Goal: Check status: Check status

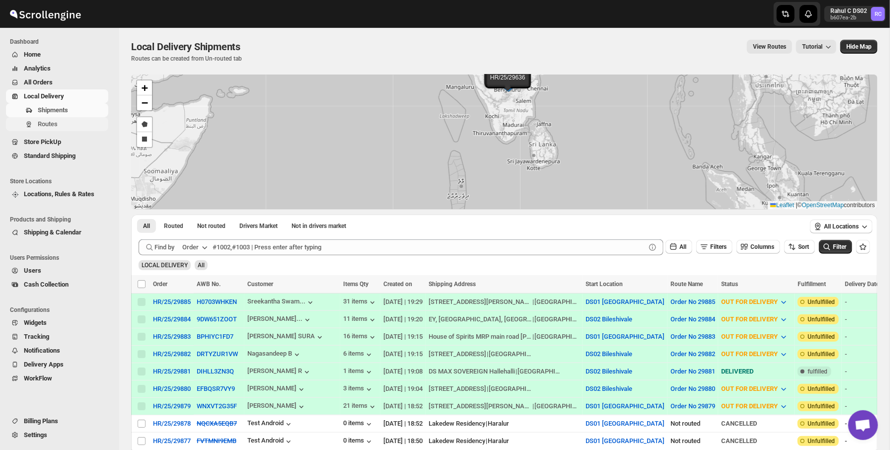
click at [79, 122] on span "Routes" at bounding box center [72, 124] width 69 height 10
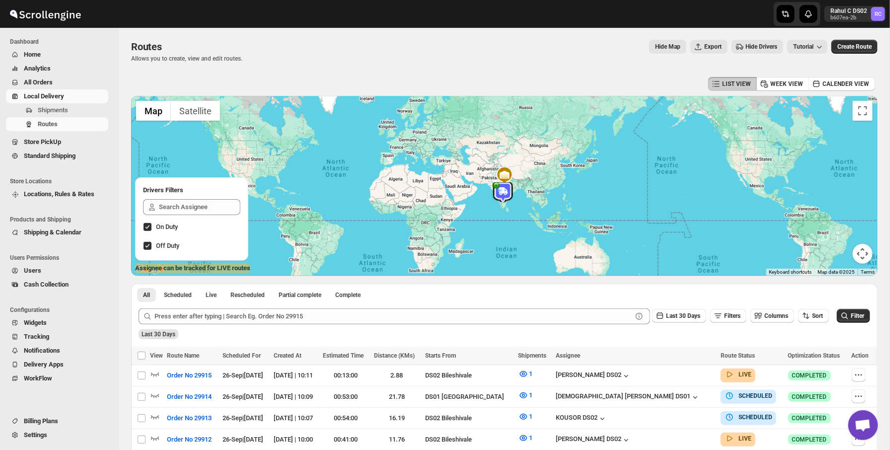
click at [89, 110] on span "Shipments" at bounding box center [72, 110] width 69 height 10
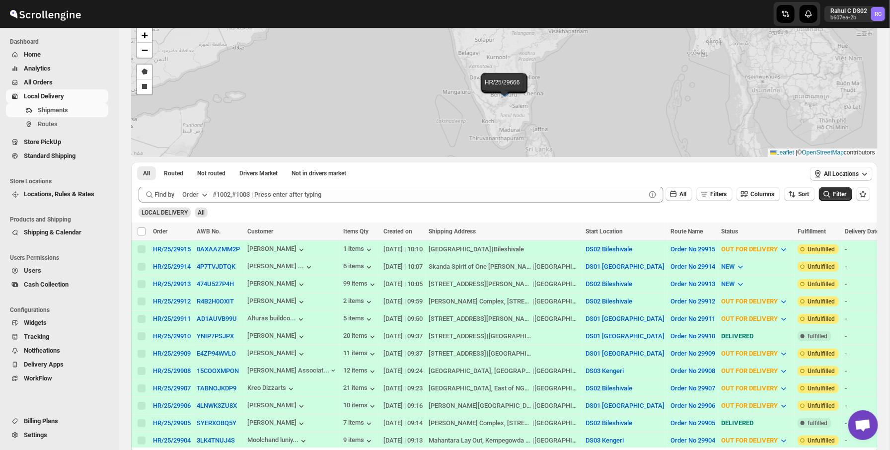
scroll to position [60, 0]
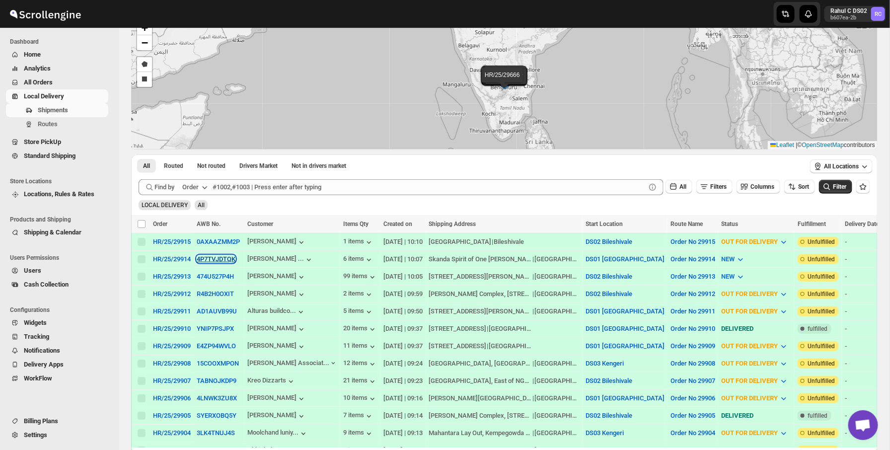
click at [221, 257] on button "4P7TVJDTQK" at bounding box center [216, 258] width 39 height 7
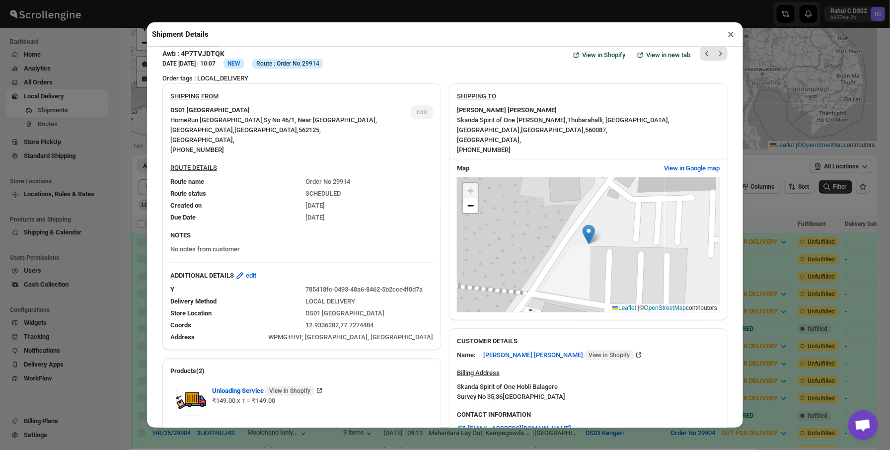
scroll to position [28, 0]
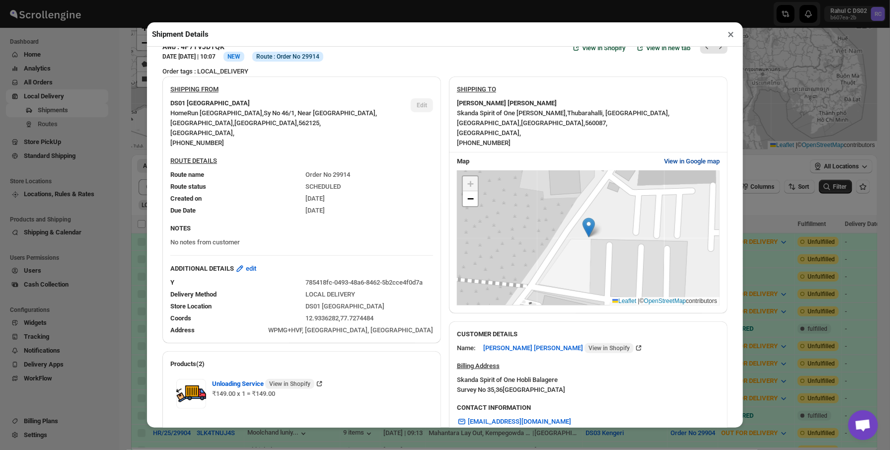
click at [667, 157] on span "View in Google map" at bounding box center [692, 161] width 56 height 10
click div "Shipment Details × HR/25/29914 Awb : 4P7TVJDTQK DATE [DATE] | 10:07 Info NEW In…" at bounding box center [445, 225] width 890 height 450
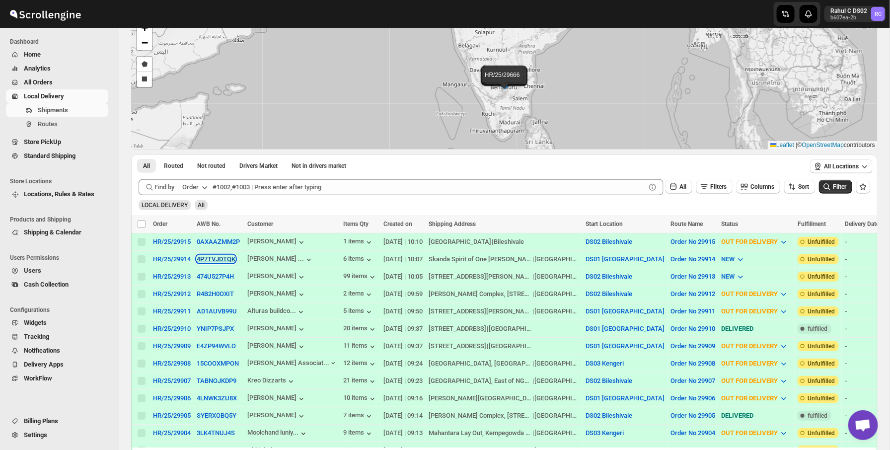
click at [227, 259] on button "4P7TVJDTQK" at bounding box center [216, 258] width 39 height 7
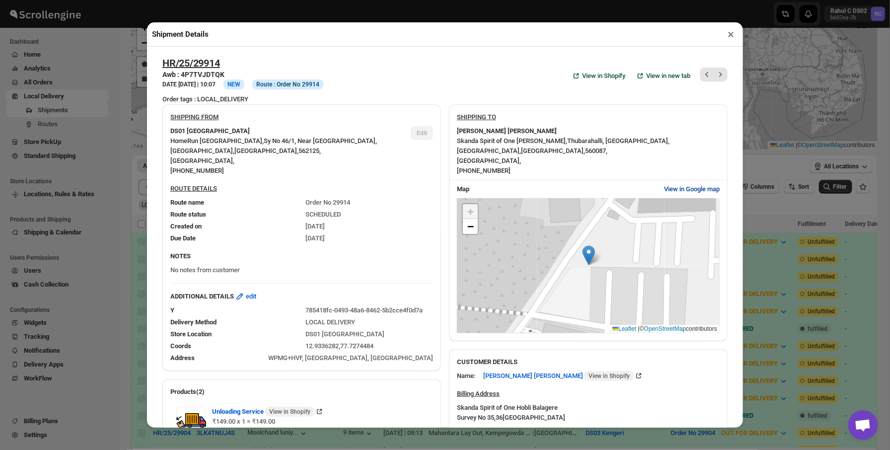
click at [689, 196] on button "View in Google map" at bounding box center [692, 189] width 68 height 16
